Goal: Information Seeking & Learning: Learn about a topic

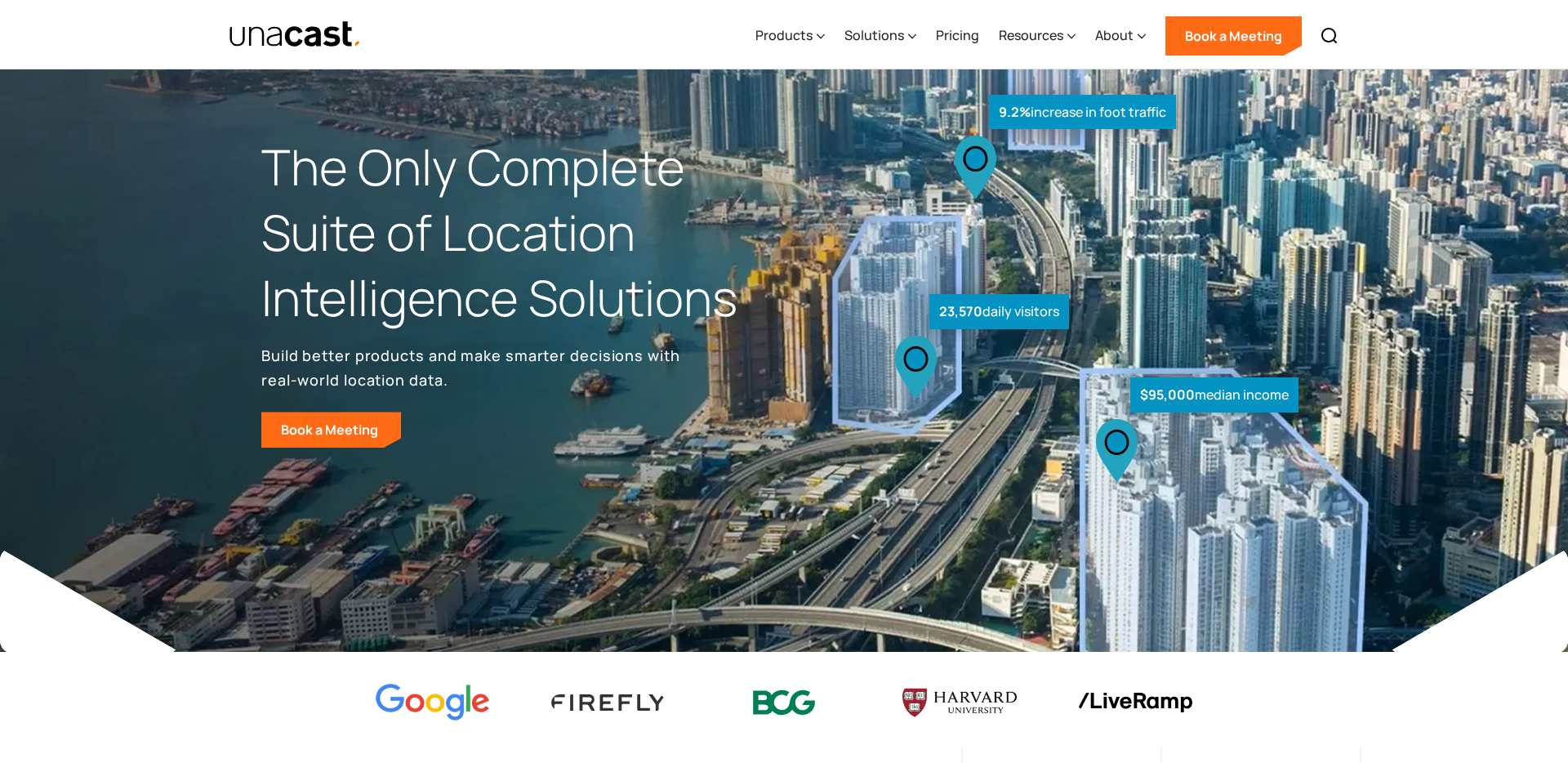
click at [796, 33] on div "Products" at bounding box center [784, 35] width 57 height 20
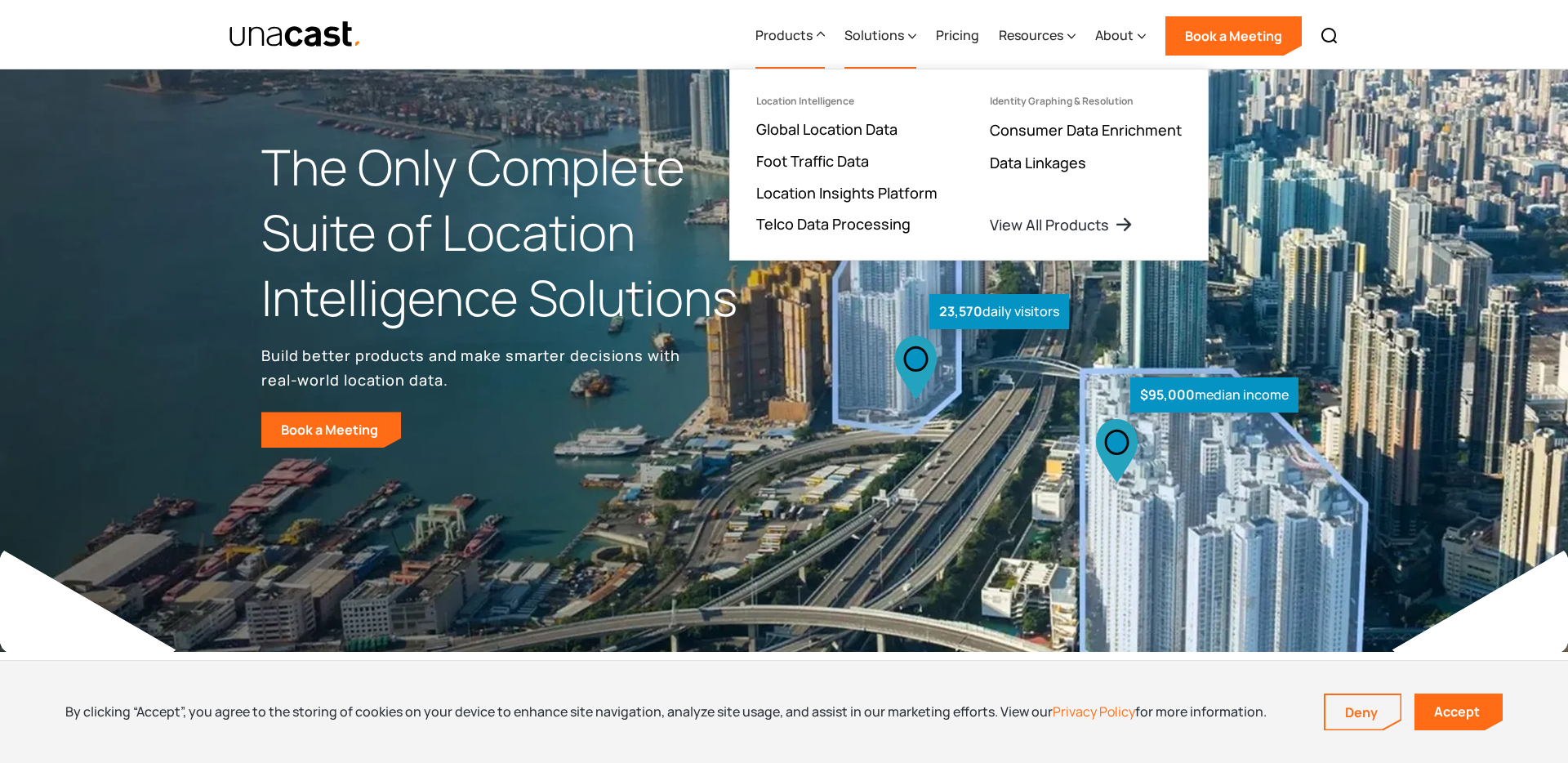
click at [876, 43] on div "Solutions" at bounding box center [874, 35] width 60 height 20
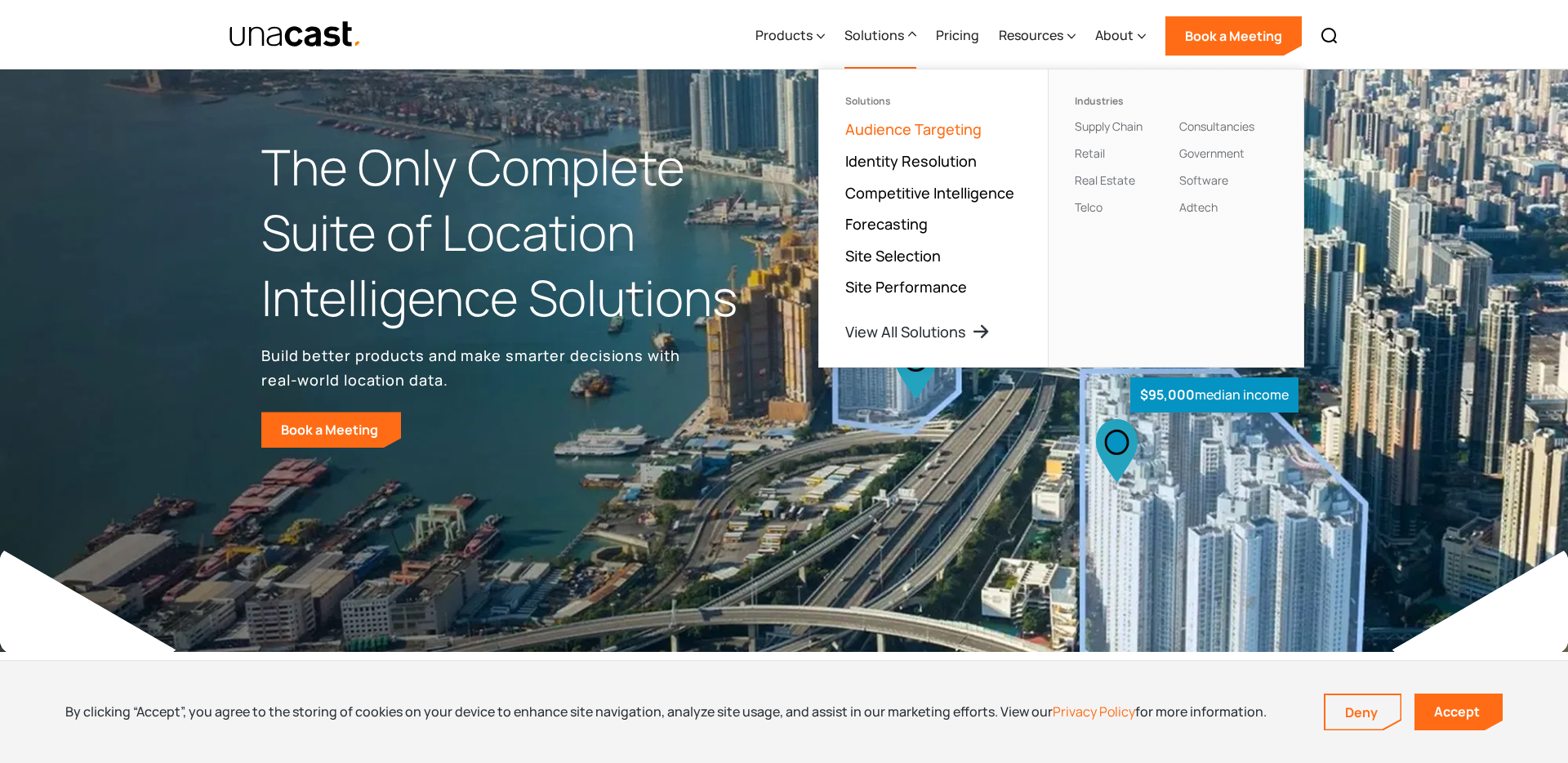
click at [912, 135] on link "Audience Targeting" at bounding box center [913, 129] width 136 height 20
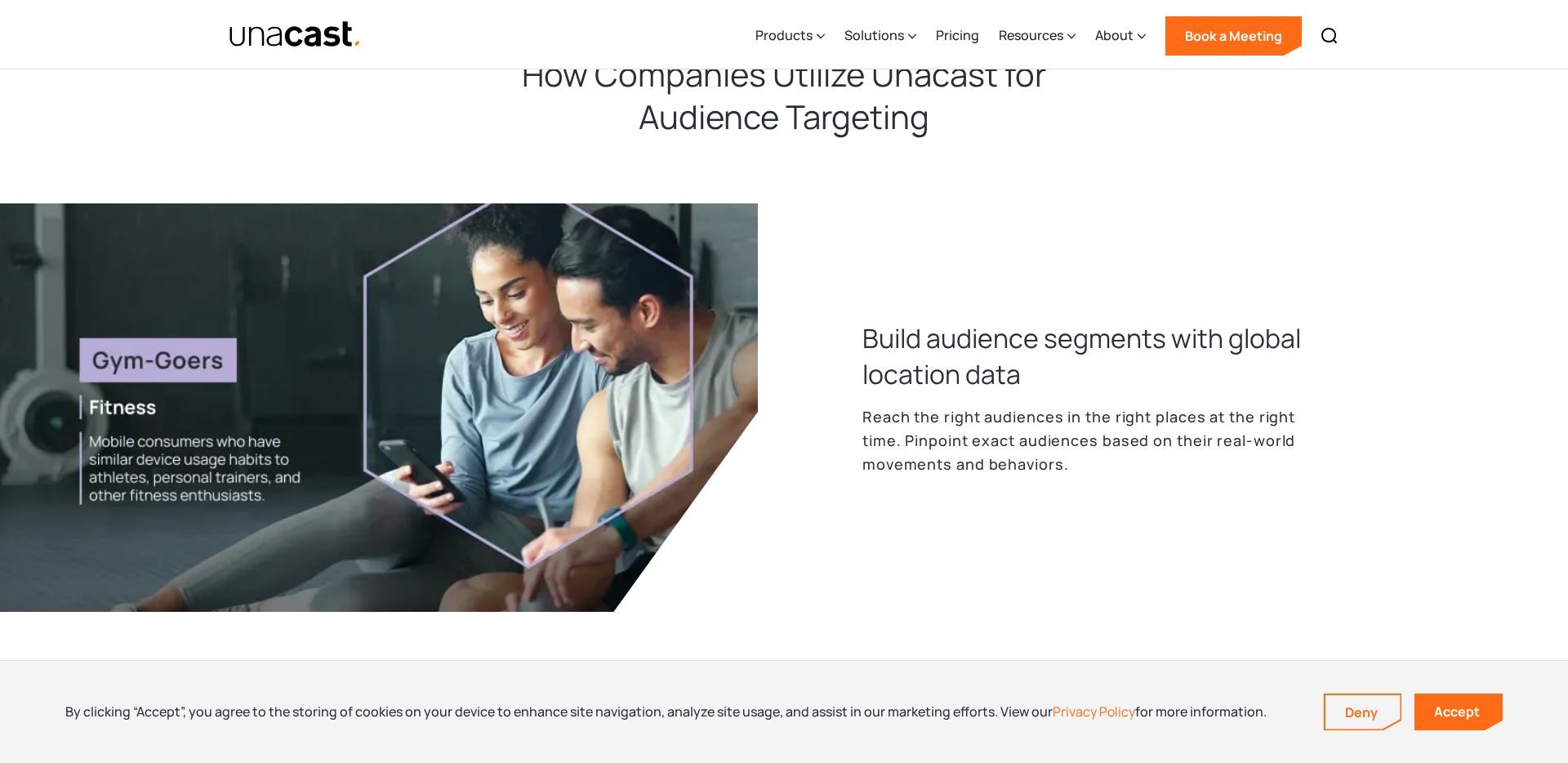
scroll to position [610, 0]
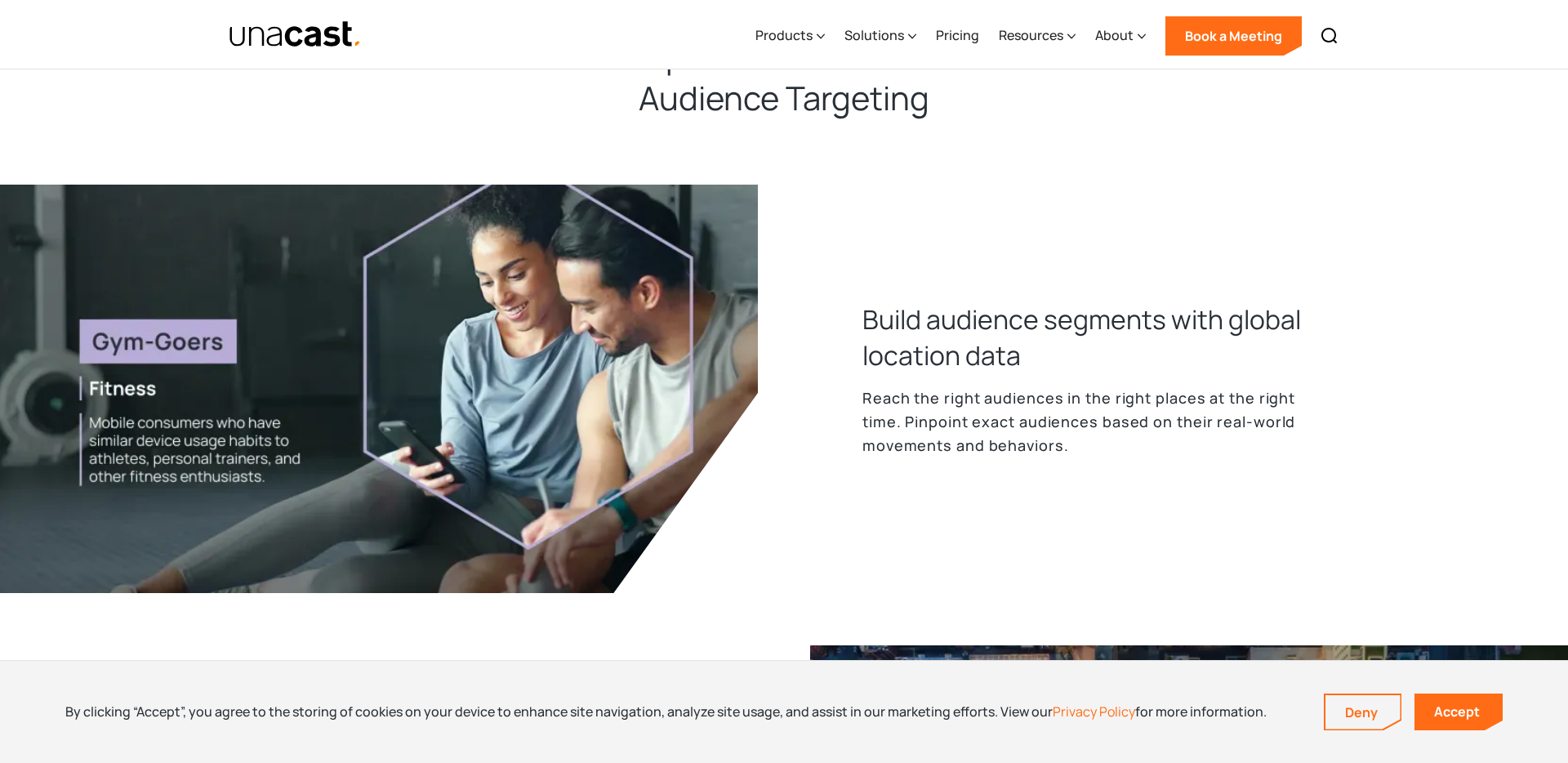
drag, startPoint x: 1440, startPoint y: 704, endPoint x: 1372, endPoint y: 646, distance: 89.4
click at [1440, 704] on link "Accept" at bounding box center [1458, 712] width 88 height 37
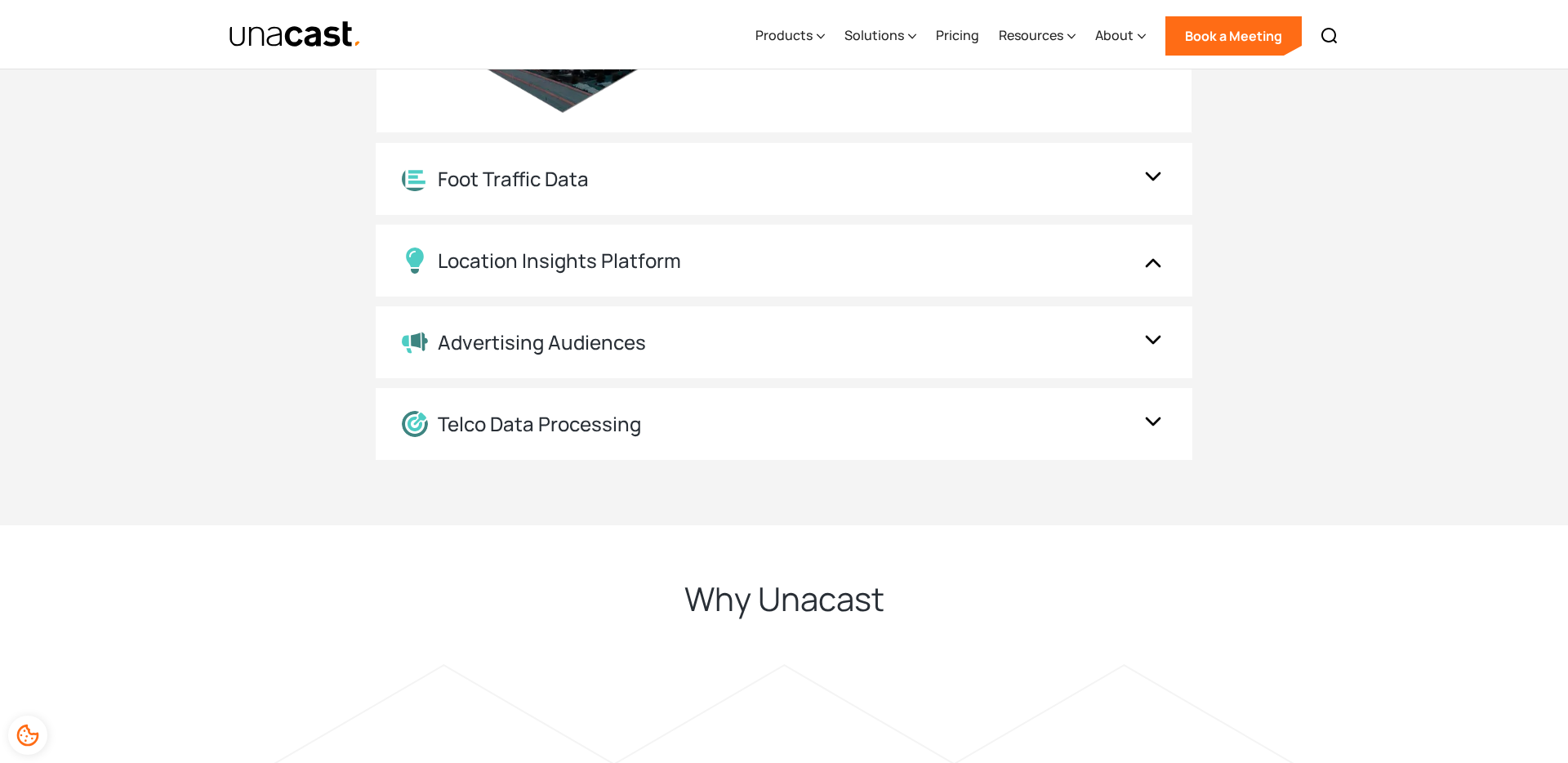
scroll to position [3232, 0]
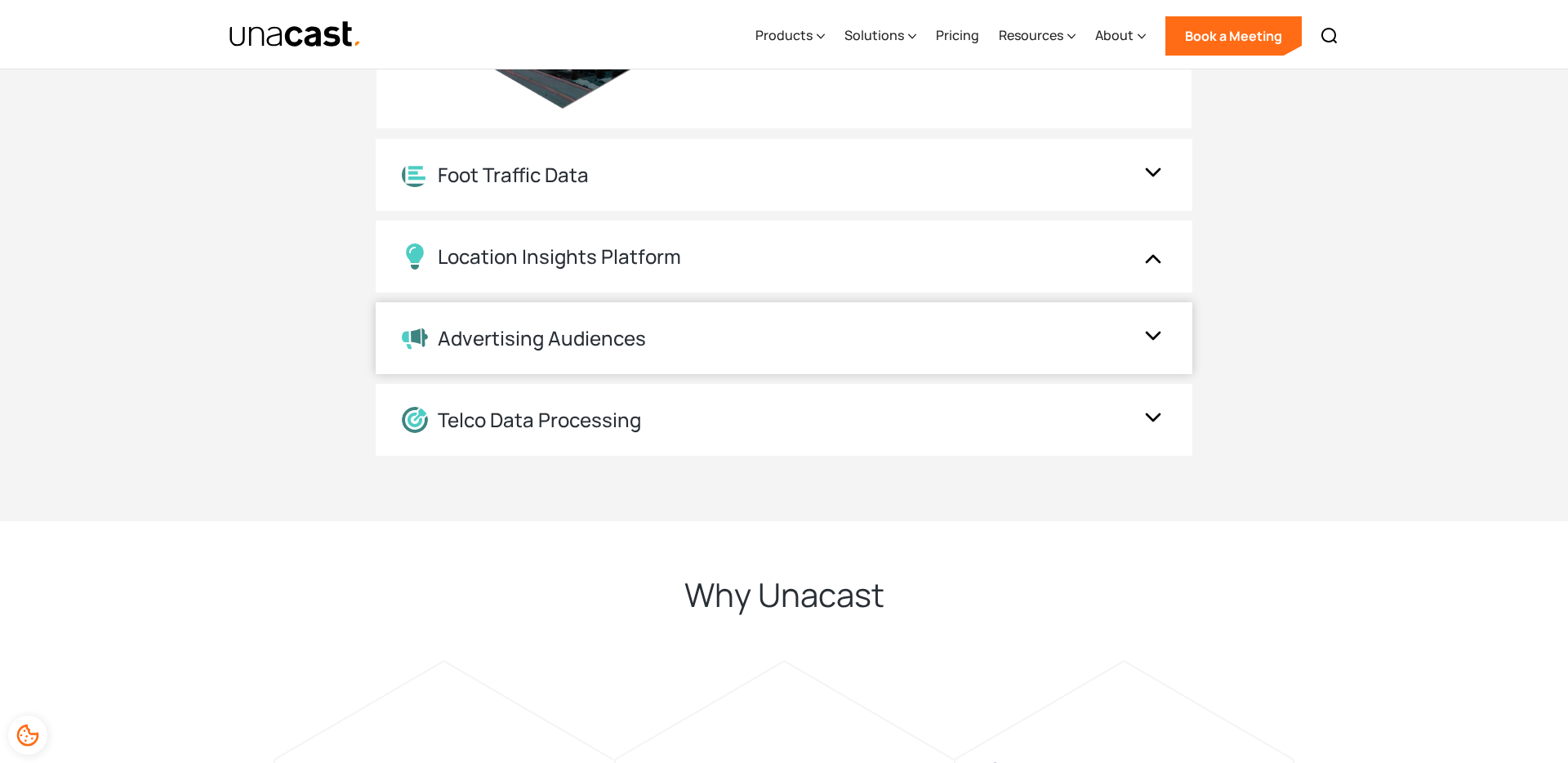
drag, startPoint x: 1083, startPoint y: 340, endPoint x: 1092, endPoint y: 337, distance: 9.5
click at [1083, 340] on div "Advertising Audiences" at bounding box center [768, 339] width 732 height 24
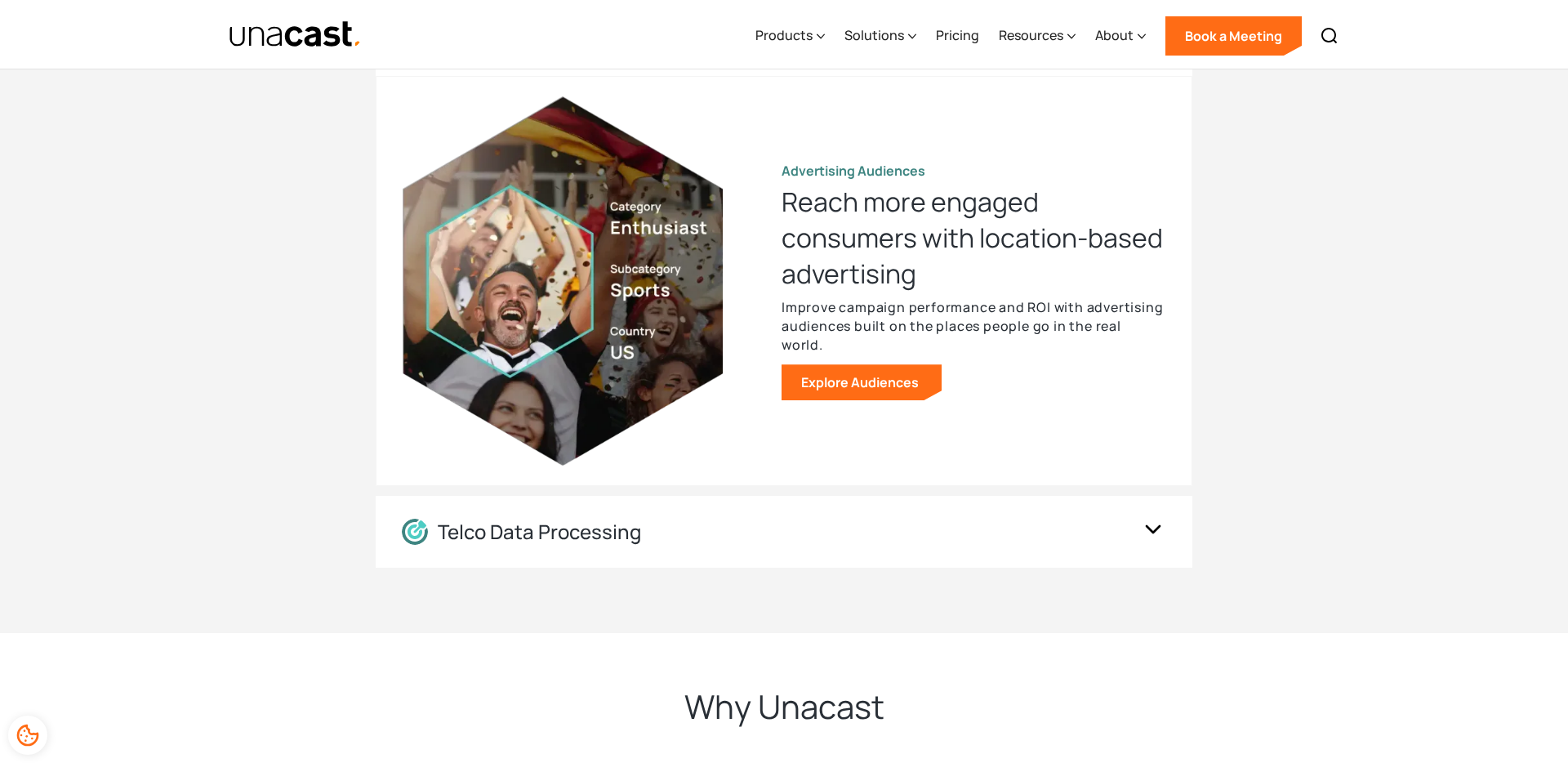
scroll to position [3099, 0]
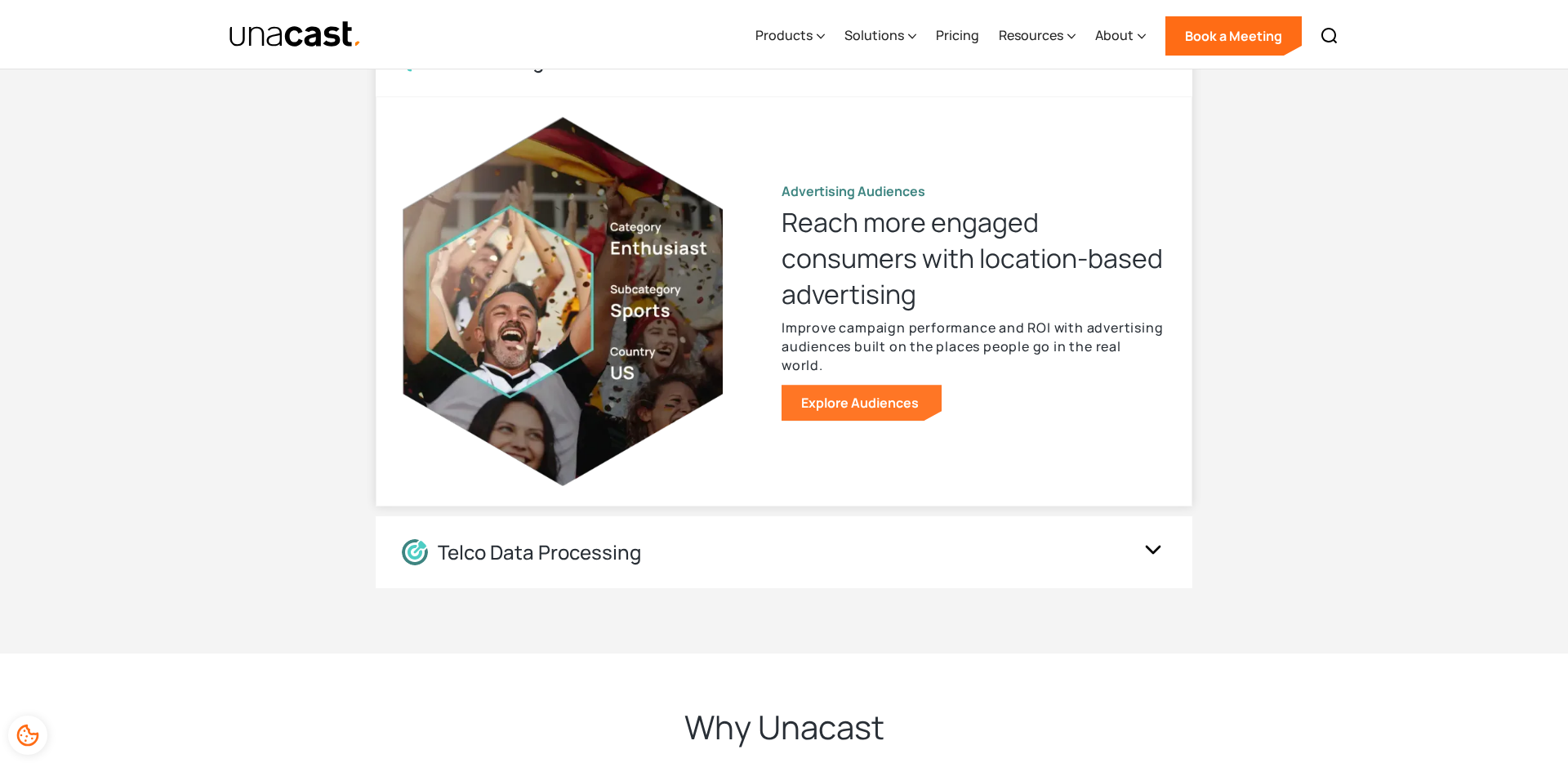
click at [898, 400] on link "Explore Audiences" at bounding box center [862, 403] width 160 height 36
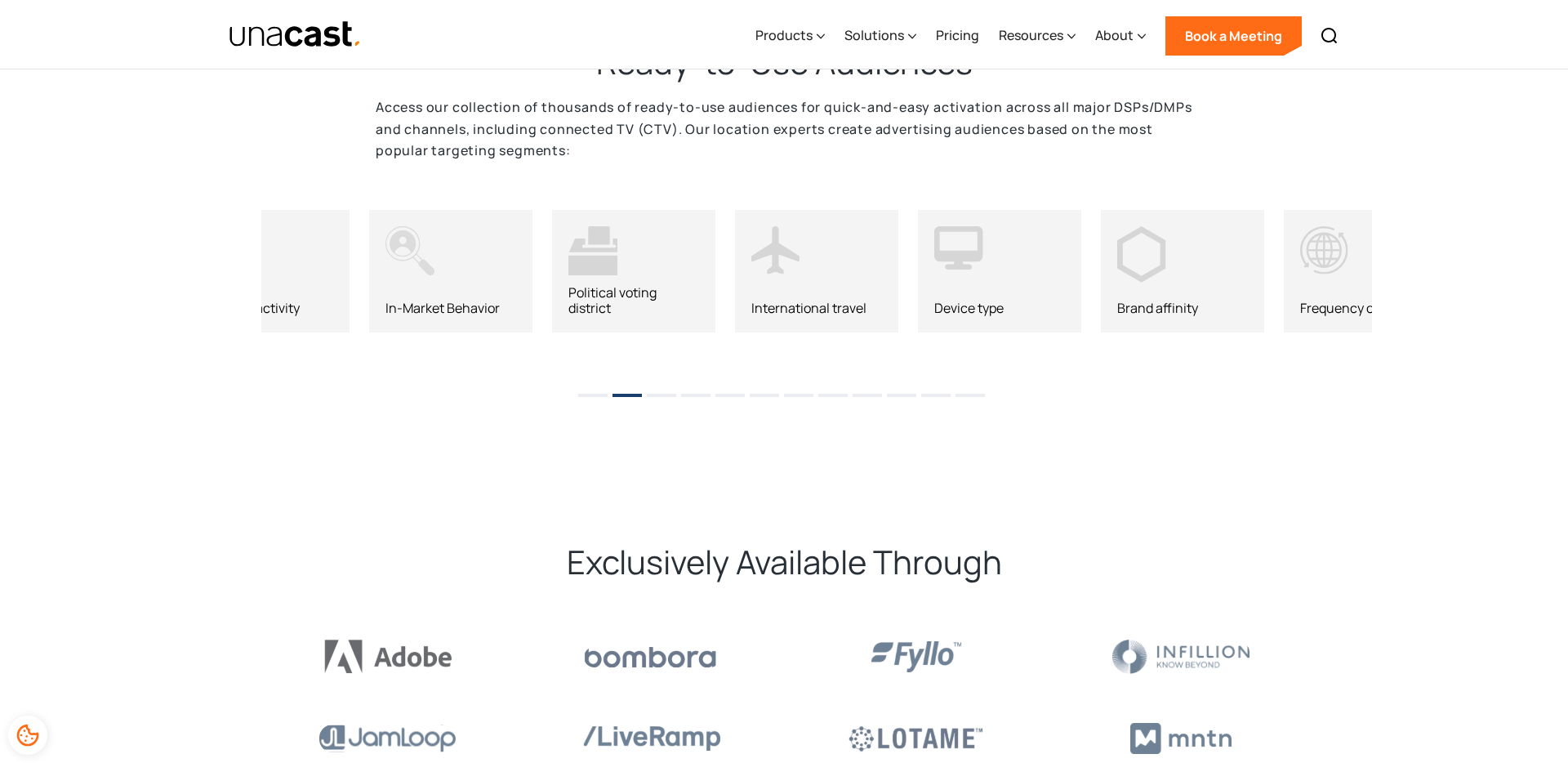
scroll to position [2199, 0]
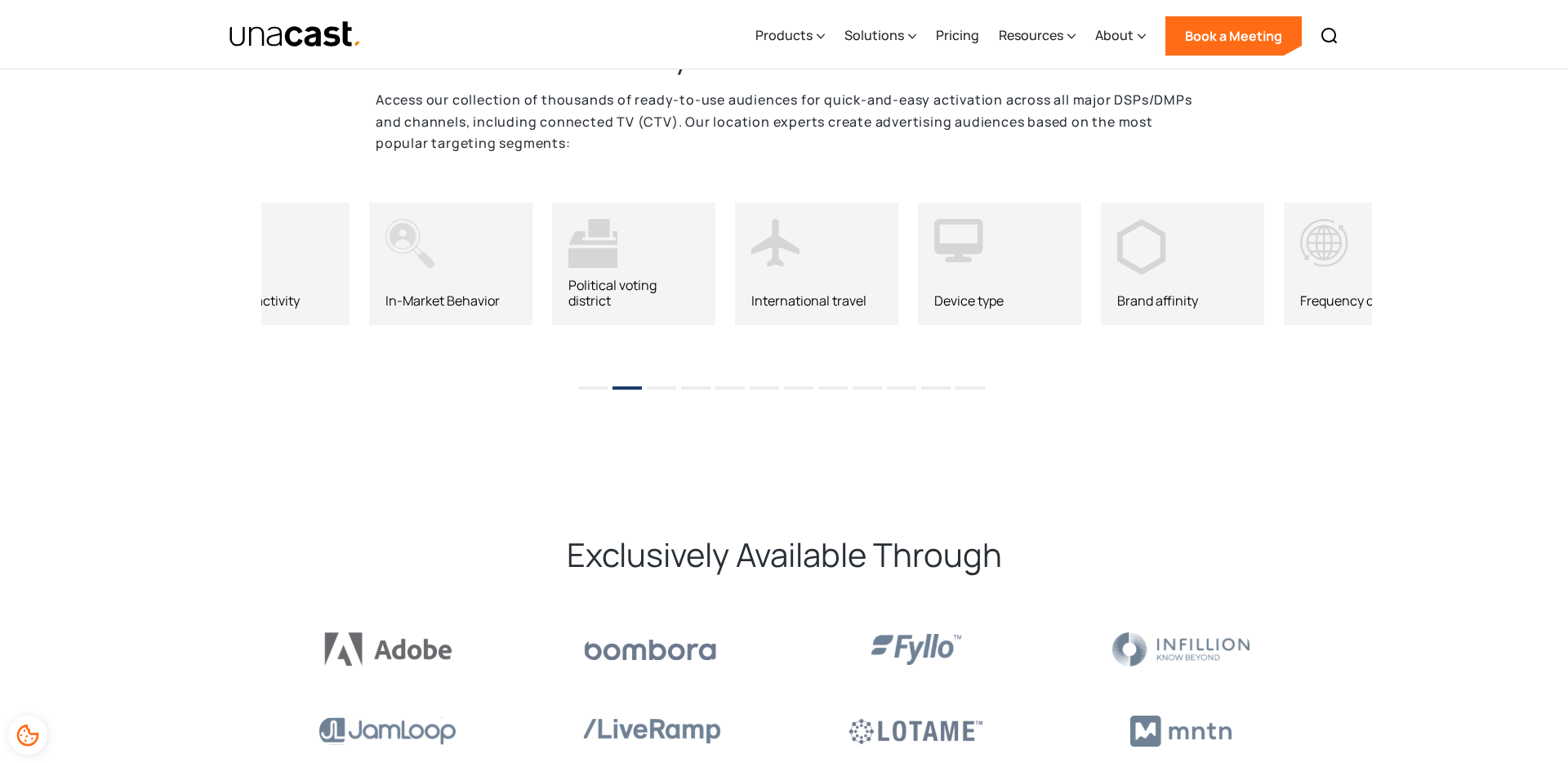
click at [663, 286] on div "Political voting district" at bounding box center [634, 293] width 130 height 31
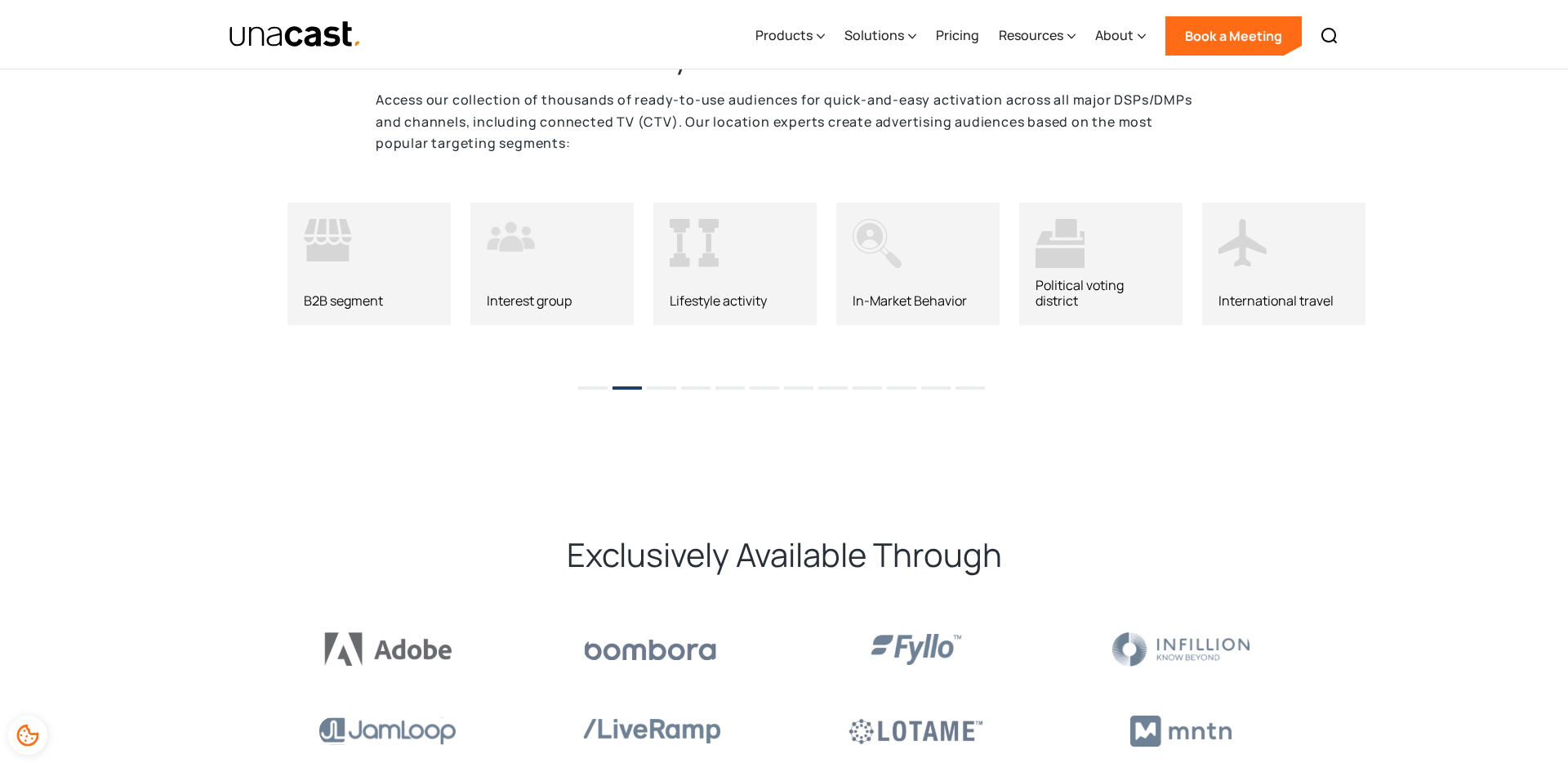
drag, startPoint x: 833, startPoint y: 306, endPoint x: 1372, endPoint y: 299, distance: 539.0
click at [1436, 294] on div "B2B segment Interest group Lifestyle activity In-Market Behavior Political voti…" at bounding box center [784, 272] width 1568 height 196
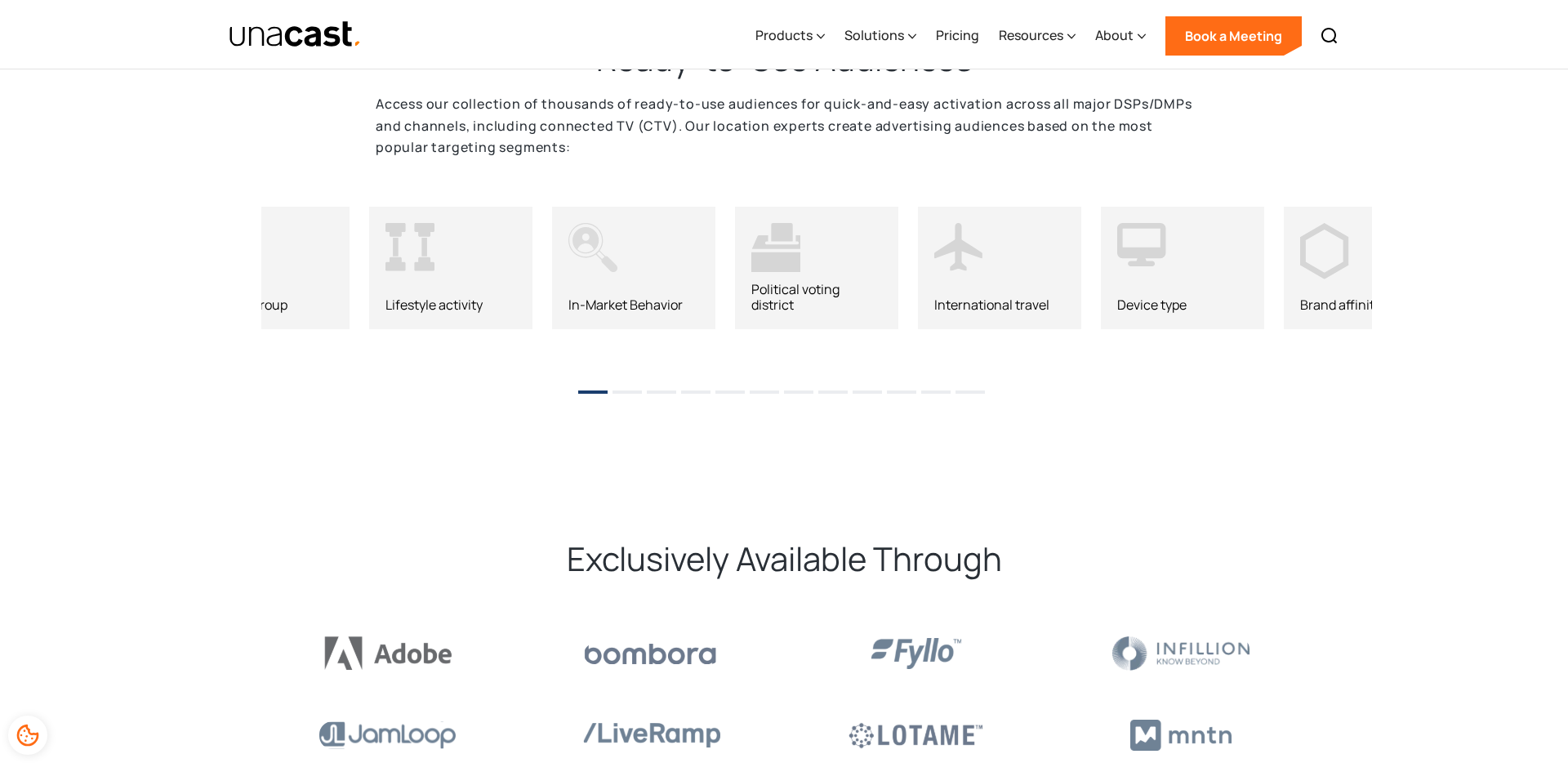
scroll to position [2193, 0]
drag, startPoint x: 814, startPoint y: 298, endPoint x: 1285, endPoint y: 284, distance: 471.2
click at [532, 283] on div "Lifestyle activity" at bounding box center [451, 269] width 164 height 123
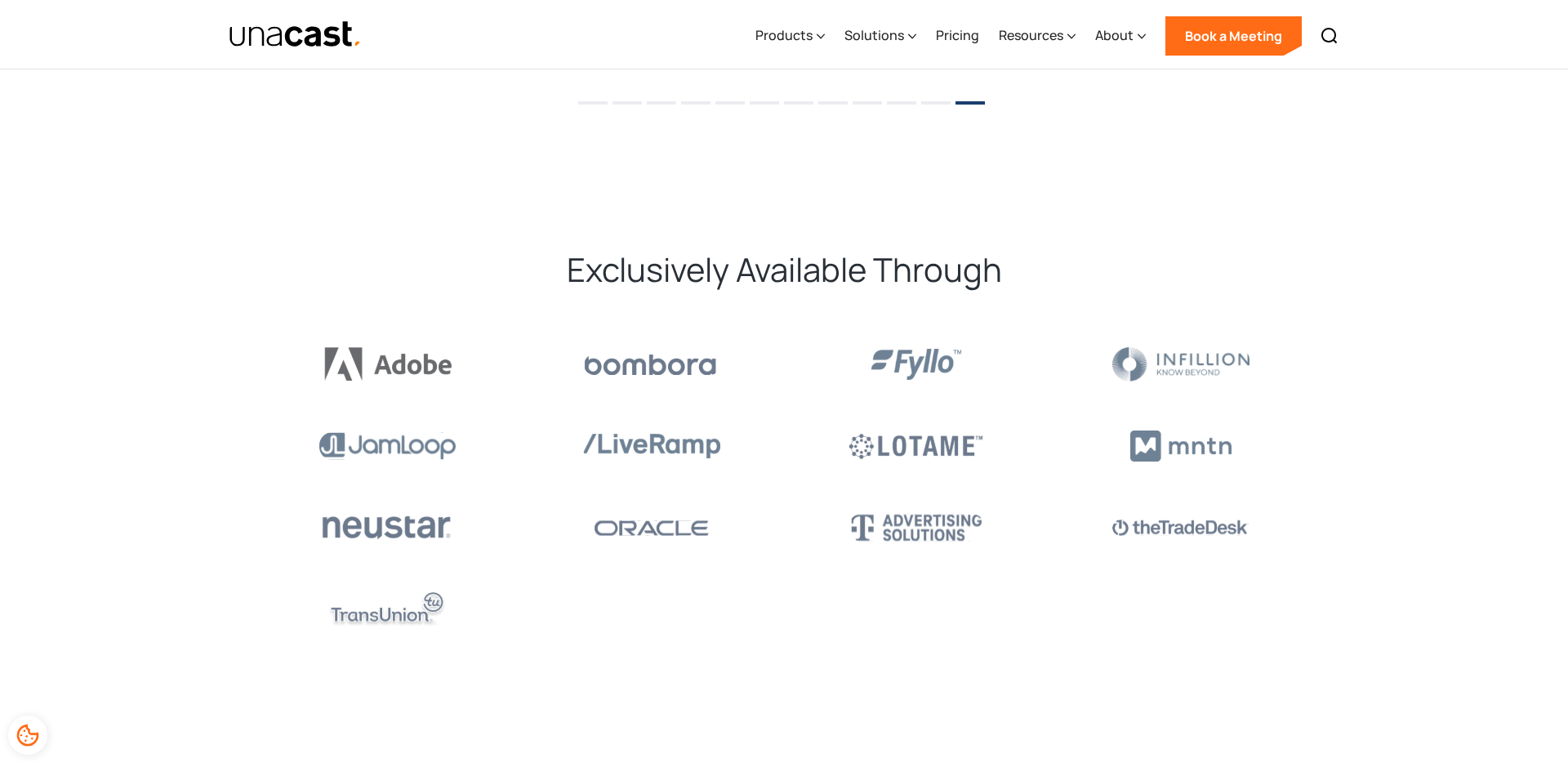
scroll to position [2484, 0]
